Goal: Information Seeking & Learning: Learn about a topic

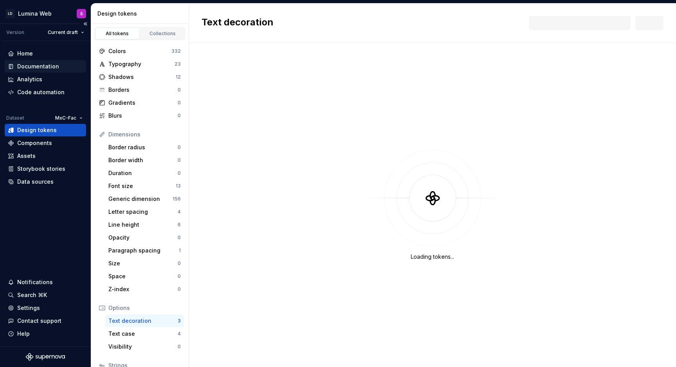
click at [43, 63] on div "Documentation" at bounding box center [38, 67] width 42 height 8
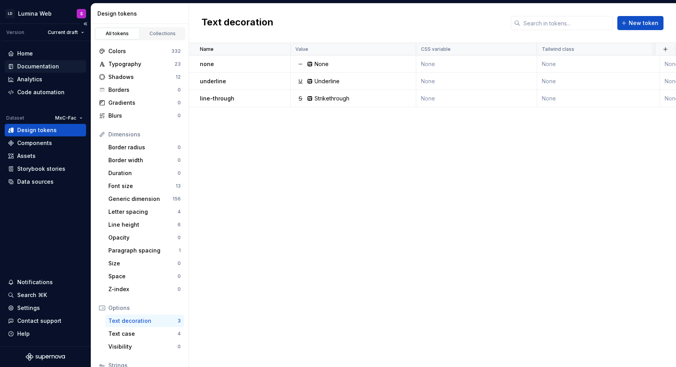
click at [42, 65] on div "Documentation" at bounding box center [38, 67] width 42 height 8
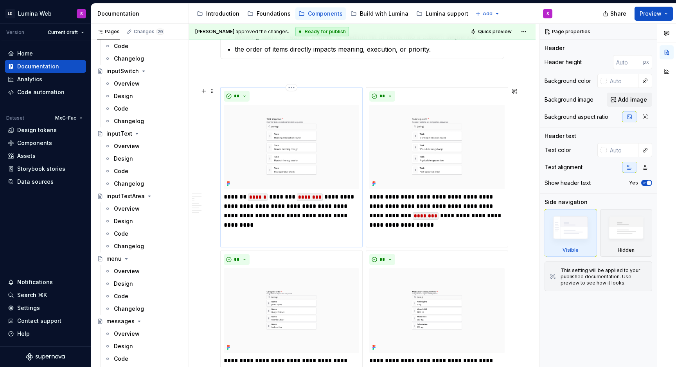
scroll to position [825, 0]
type textarea "*"
